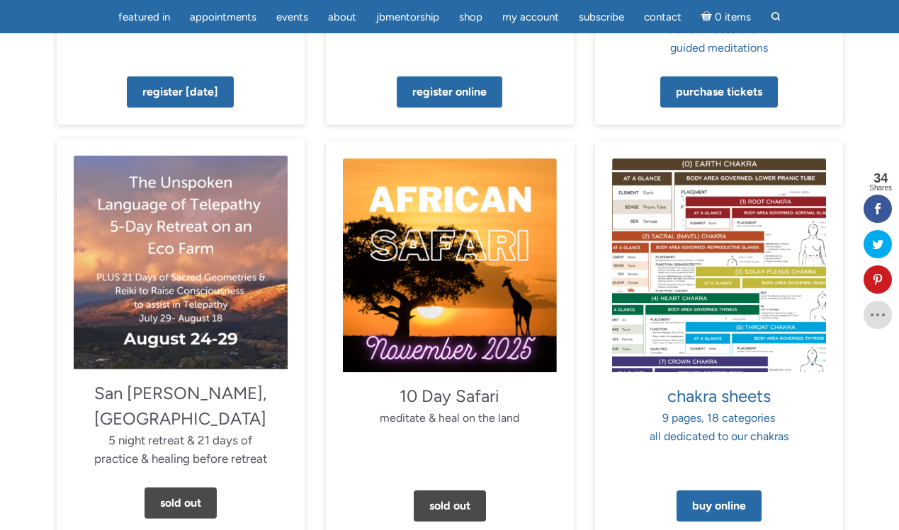
scroll to position [1217, 0]
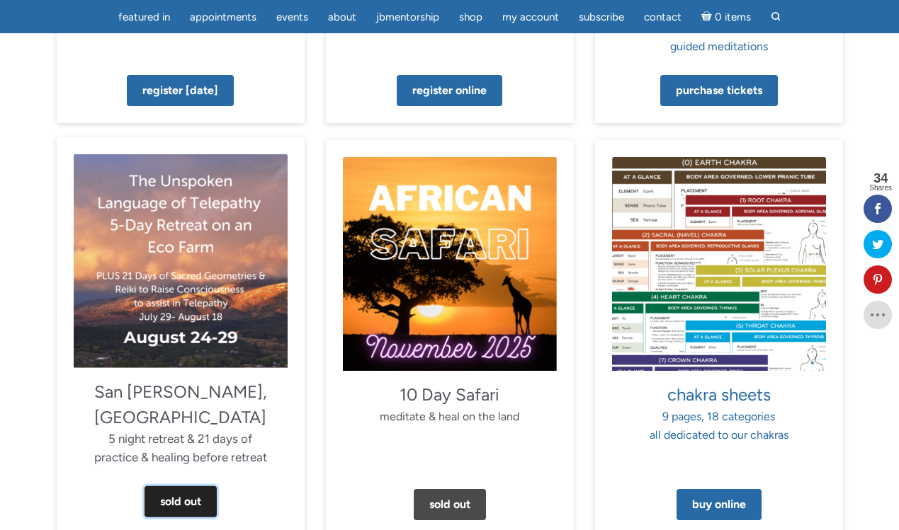
click at [163, 487] on link "Sold Out" at bounding box center [180, 502] width 72 height 31
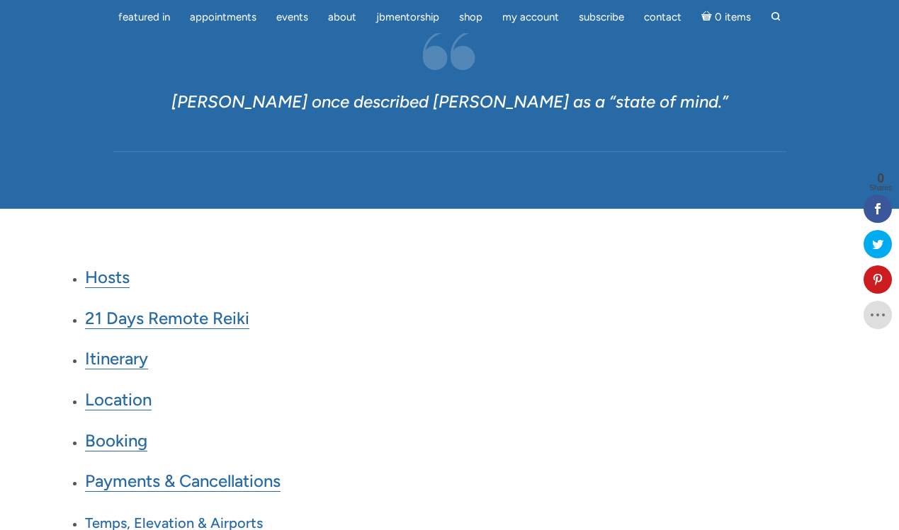
scroll to position [1596, 0]
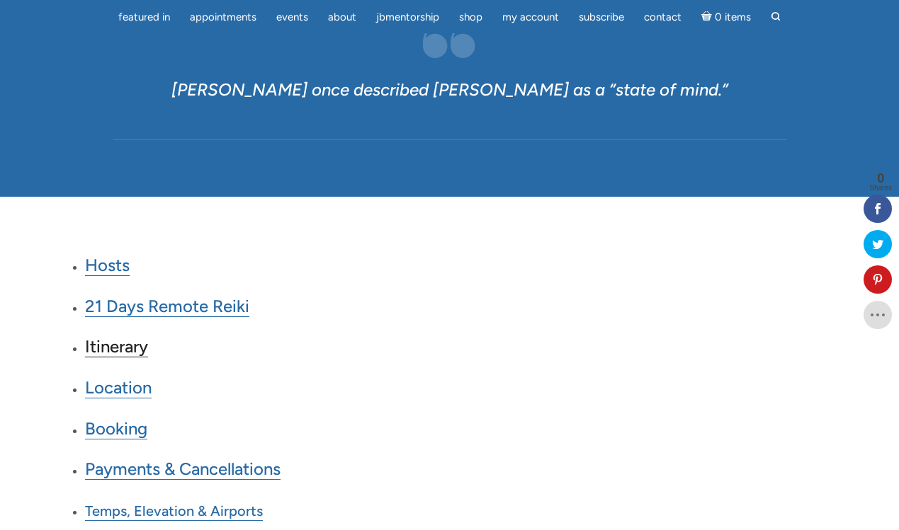
click at [125, 346] on link "Itinerary" at bounding box center [116, 346] width 63 height 21
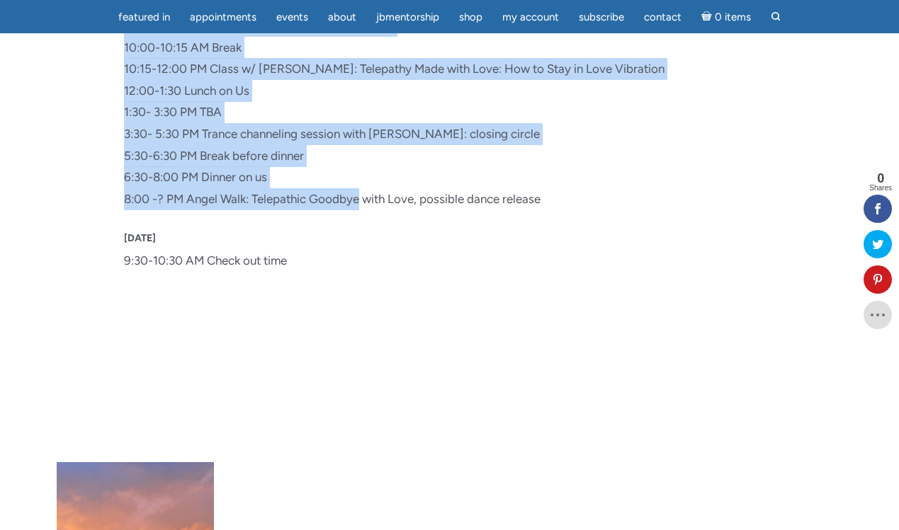
scroll to position [6500, 0]
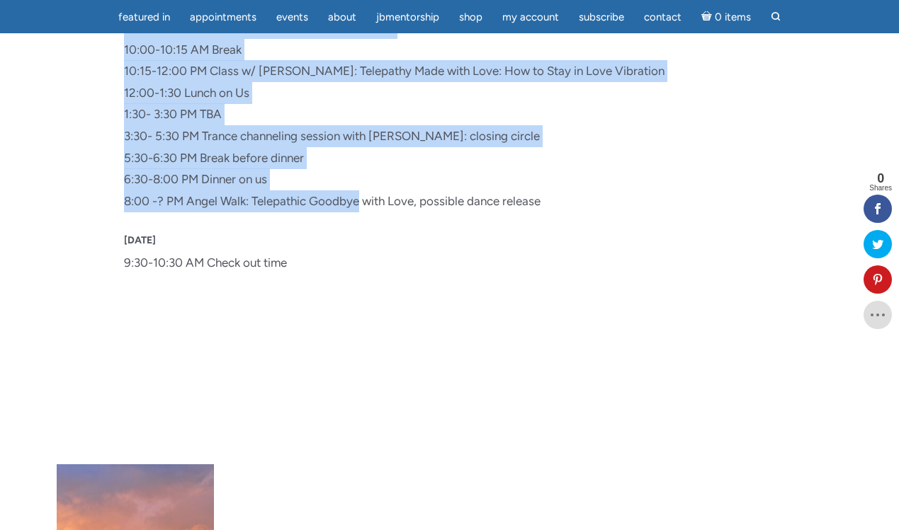
drag, startPoint x: 106, startPoint y: 171, endPoint x: 354, endPoint y: 259, distance: 263.6
copy div "Loremi, Dolors 66 3:82 AM Consect ad elit 4:21-8:53 SE Doeiu temp inci utlabo, …"
